Goal: Task Accomplishment & Management: Manage account settings

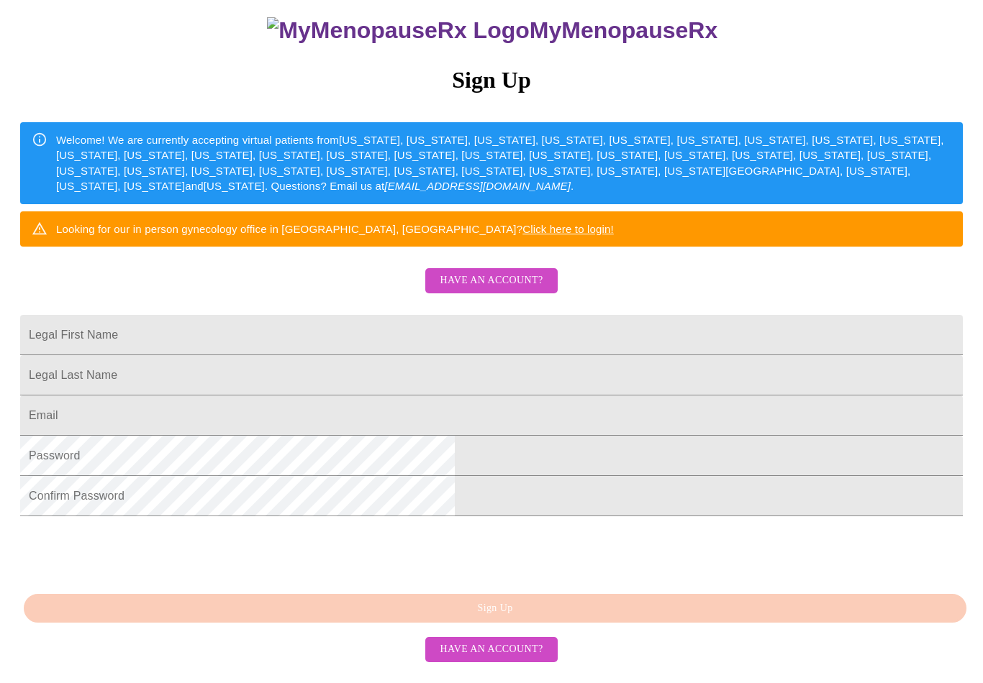
scroll to position [223, 0]
click at [532, 663] on button "Have an account?" at bounding box center [491, 649] width 132 height 25
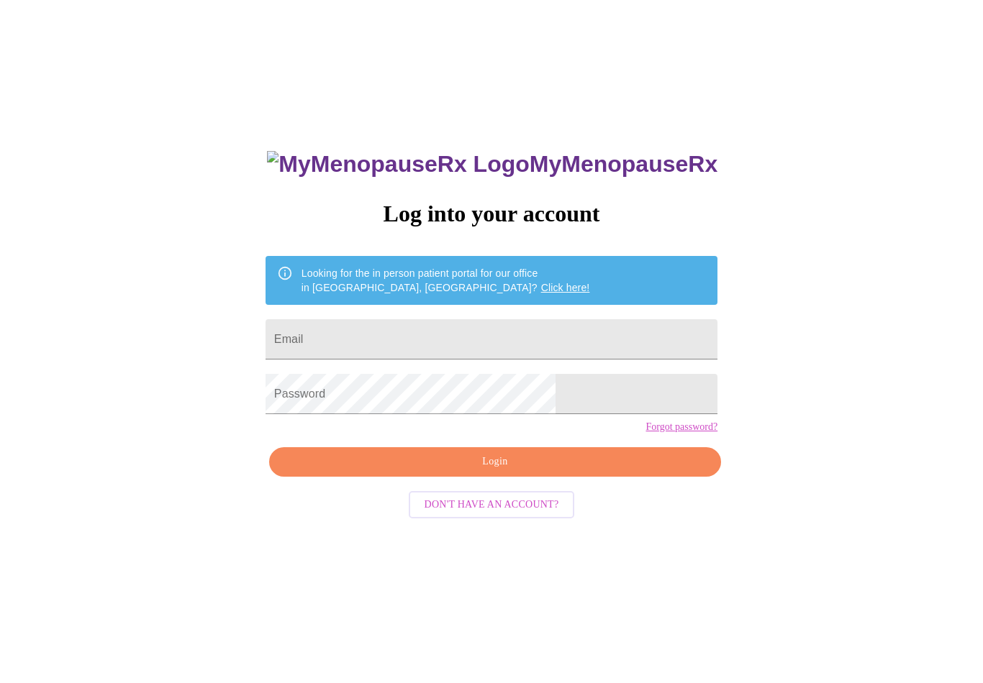
click at [486, 327] on input "Email" at bounding box center [491, 339] width 452 height 40
click at [503, 331] on input "Email" at bounding box center [491, 339] width 452 height 40
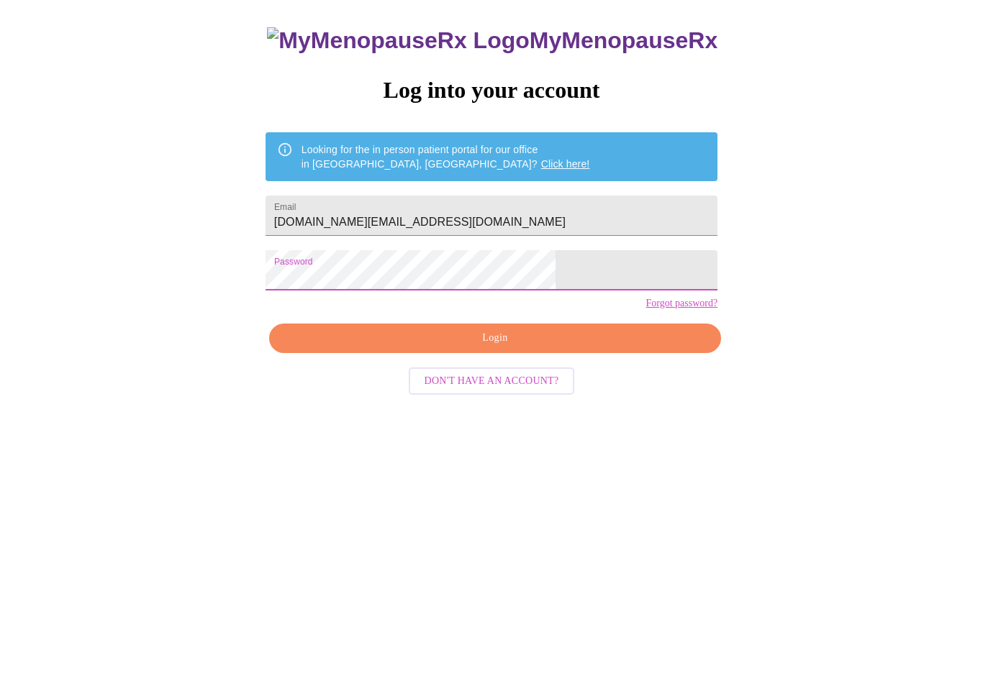
click at [542, 319] on input "[DOMAIN_NAME][EMAIL_ADDRESS][DOMAIN_NAME]" at bounding box center [491, 339] width 452 height 40
type input "[DOMAIN_NAME][EMAIL_ADDRESS][DOMAIN_NAME]"
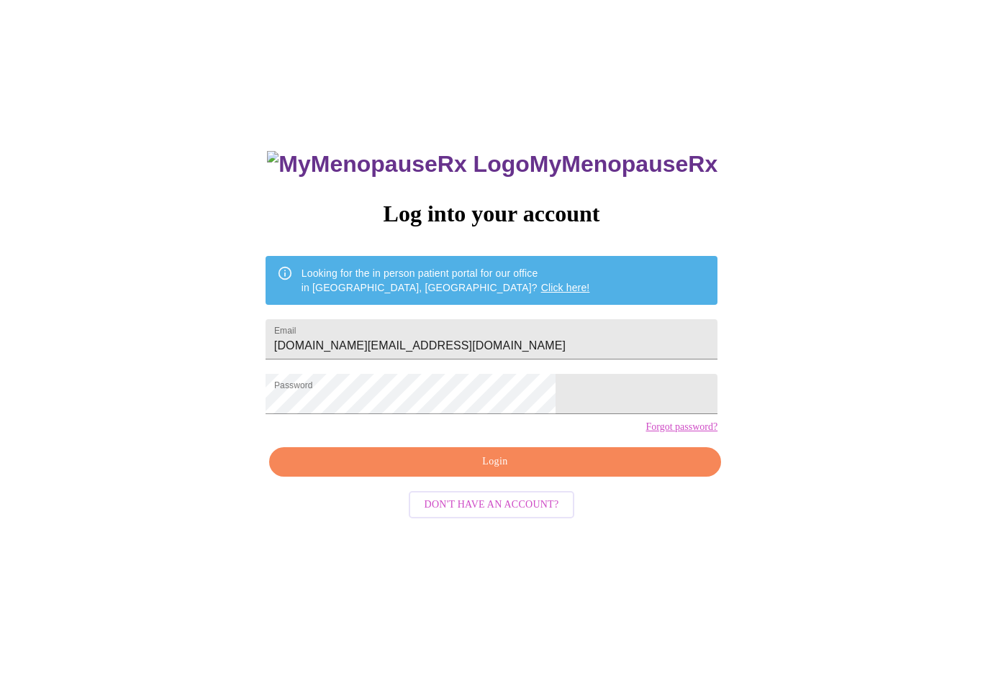
click at [581, 471] on span "Login" at bounding box center [495, 462] width 419 height 18
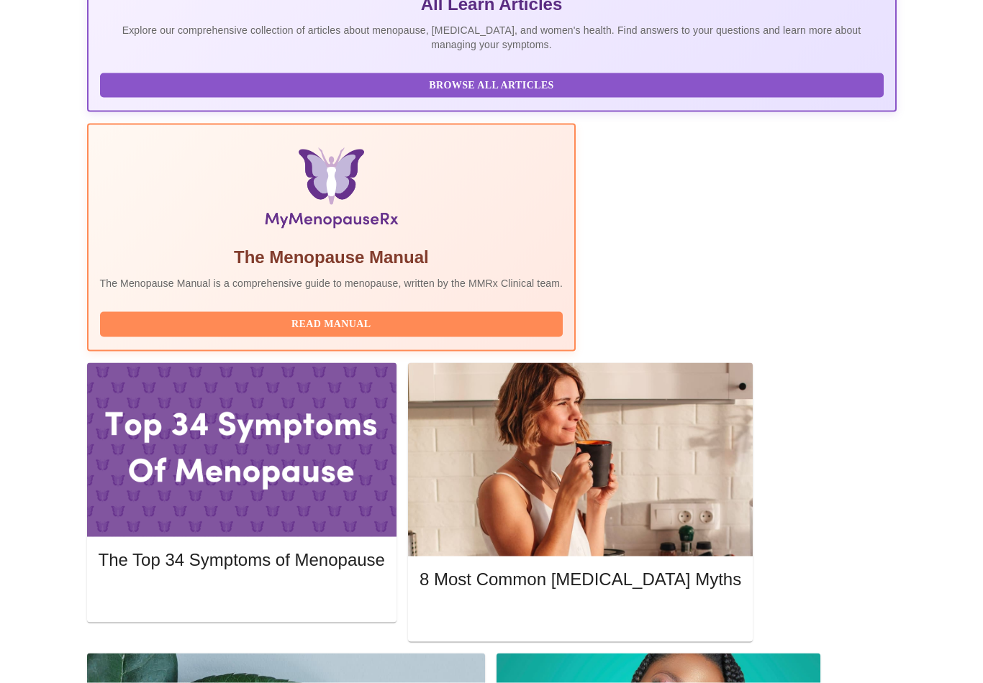
scroll to position [373, 0]
